Goal: Task Accomplishment & Management: Manage account settings

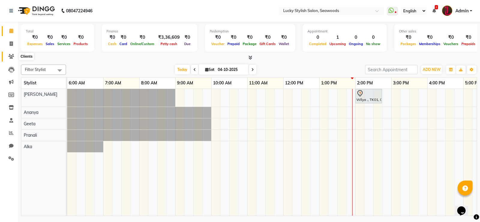
click at [14, 54] on span at bounding box center [11, 56] width 11 height 7
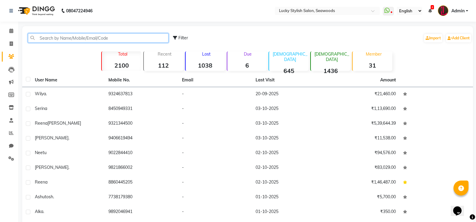
click at [86, 35] on input "text" at bounding box center [98, 37] width 140 height 9
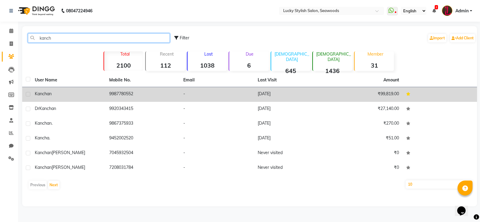
type input "kanch"
click at [308, 100] on td "[DATE]" at bounding box center [291, 94] width 74 height 15
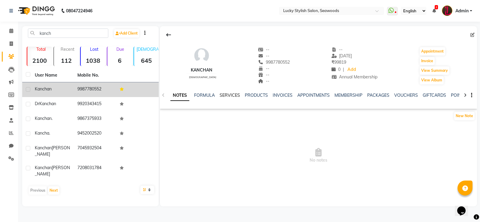
click at [232, 96] on link "SERVICES" at bounding box center [230, 94] width 20 height 5
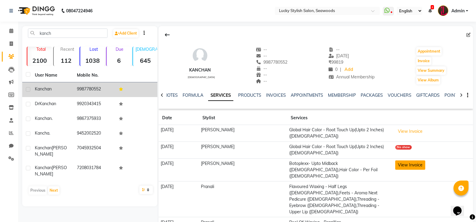
click at [409, 164] on button "View Invoice" at bounding box center [410, 164] width 30 height 9
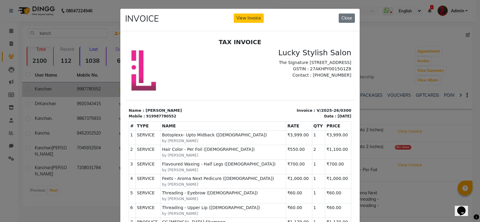
click at [347, 11] on div "INVOICE View Invoice Close" at bounding box center [239, 20] width 239 height 23
click at [345, 17] on button "Close" at bounding box center [347, 18] width 16 height 9
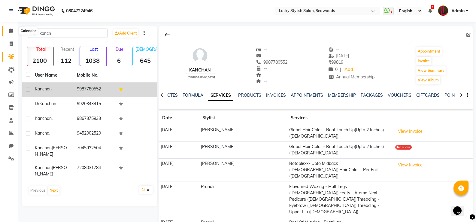
click at [14, 33] on span at bounding box center [11, 31] width 11 height 7
